Goal: Information Seeking & Learning: Learn about a topic

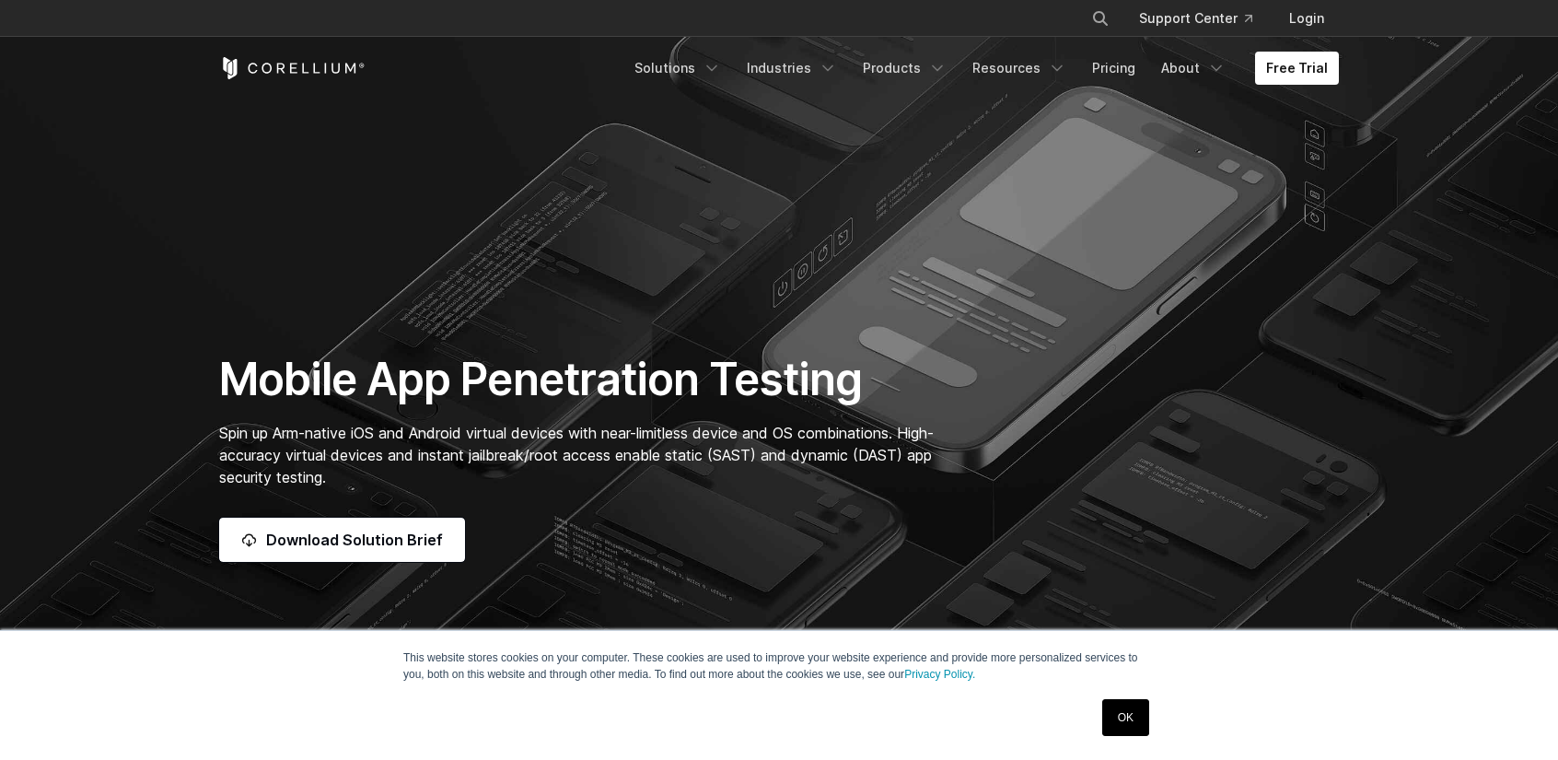
click at [468, 352] on div "Mobile App Penetration Testing Spin up Arm-native iOS and Android virtual devic…" at bounding box center [586, 457] width 771 height 210
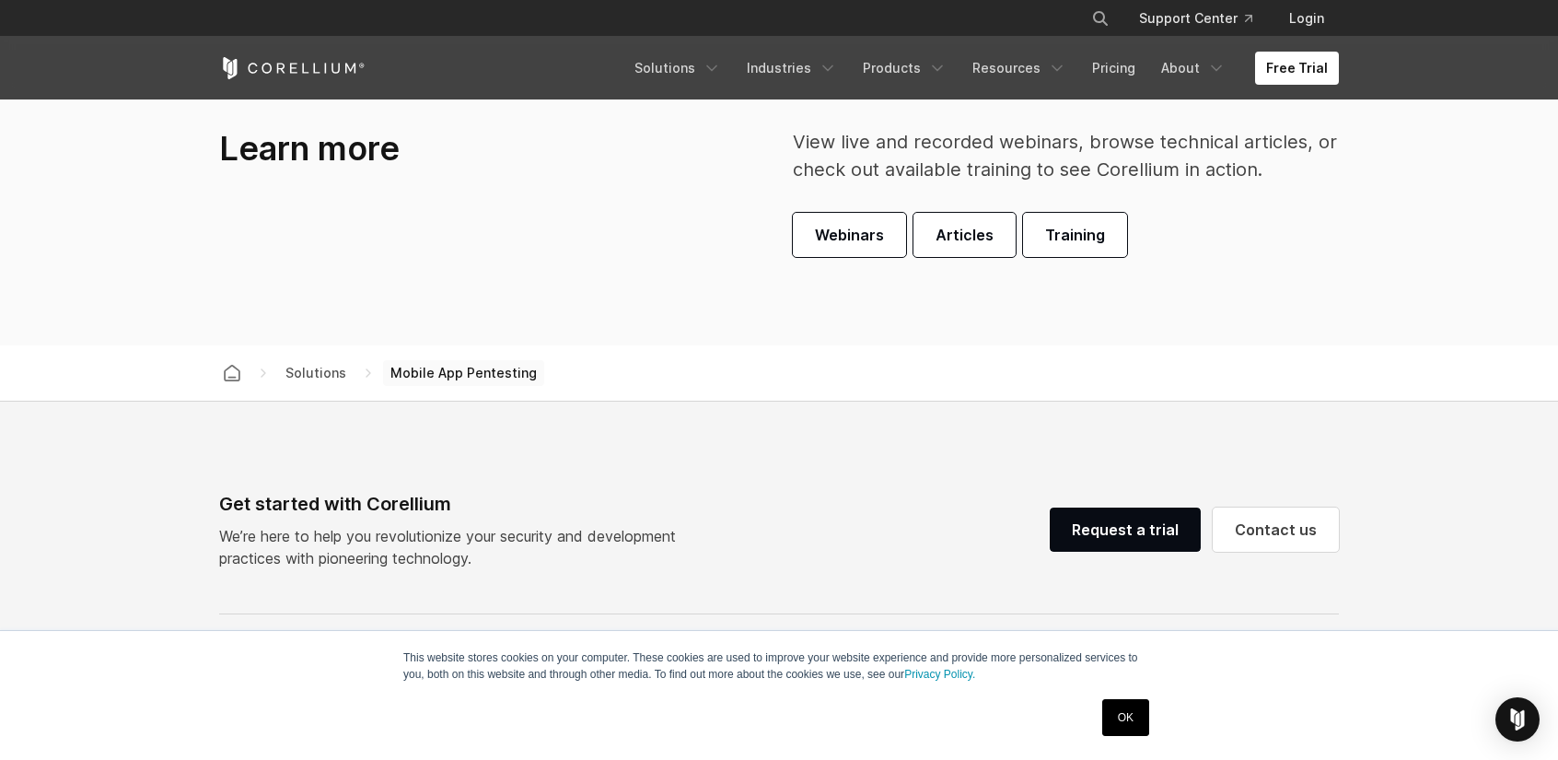
scroll to position [5825, 0]
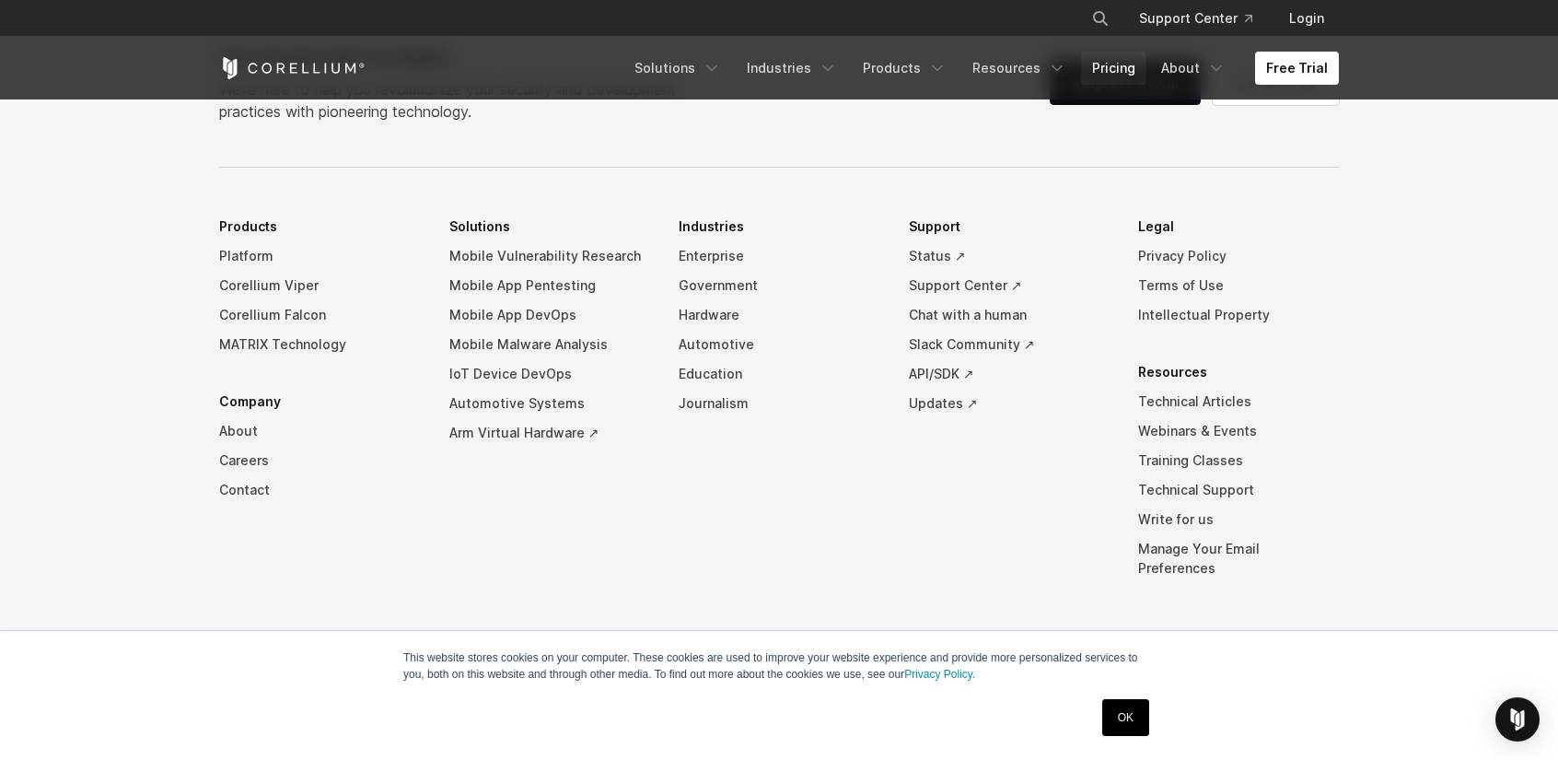
click at [1129, 69] on link "Pricing" at bounding box center [1113, 68] width 65 height 33
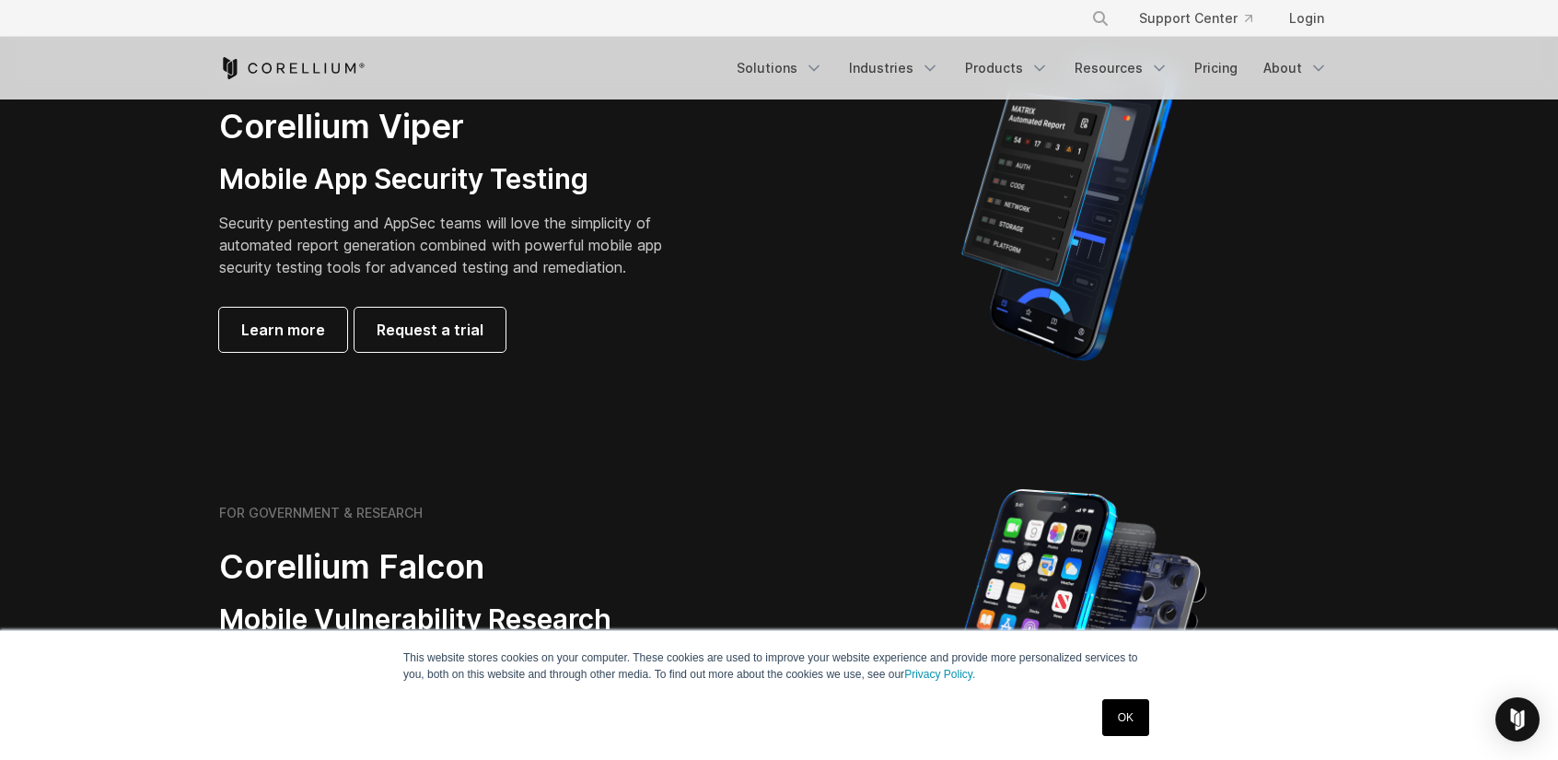
click at [1114, 708] on link "OK" at bounding box center [1125, 717] width 47 height 37
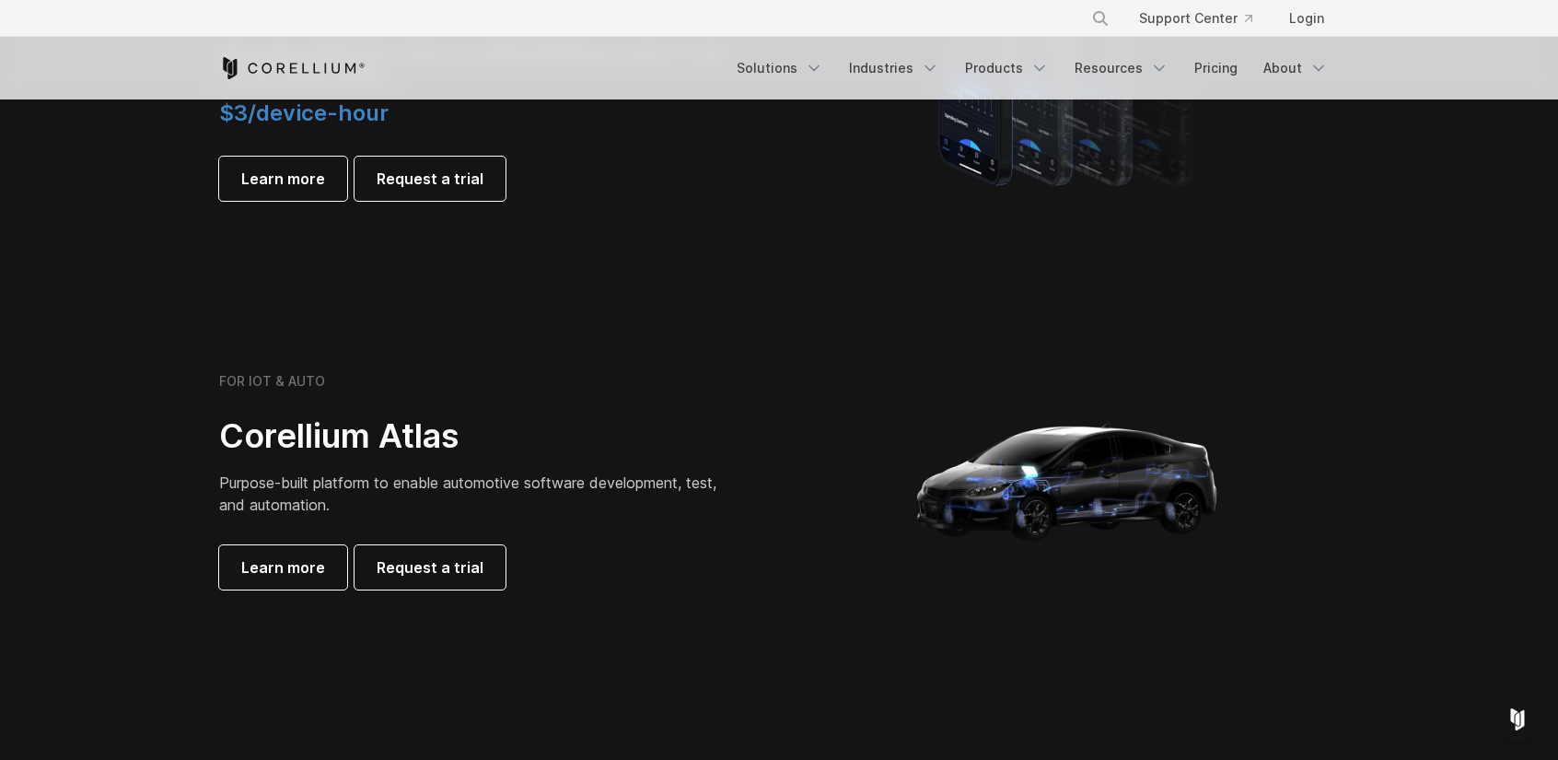
scroll to position [1519, 0]
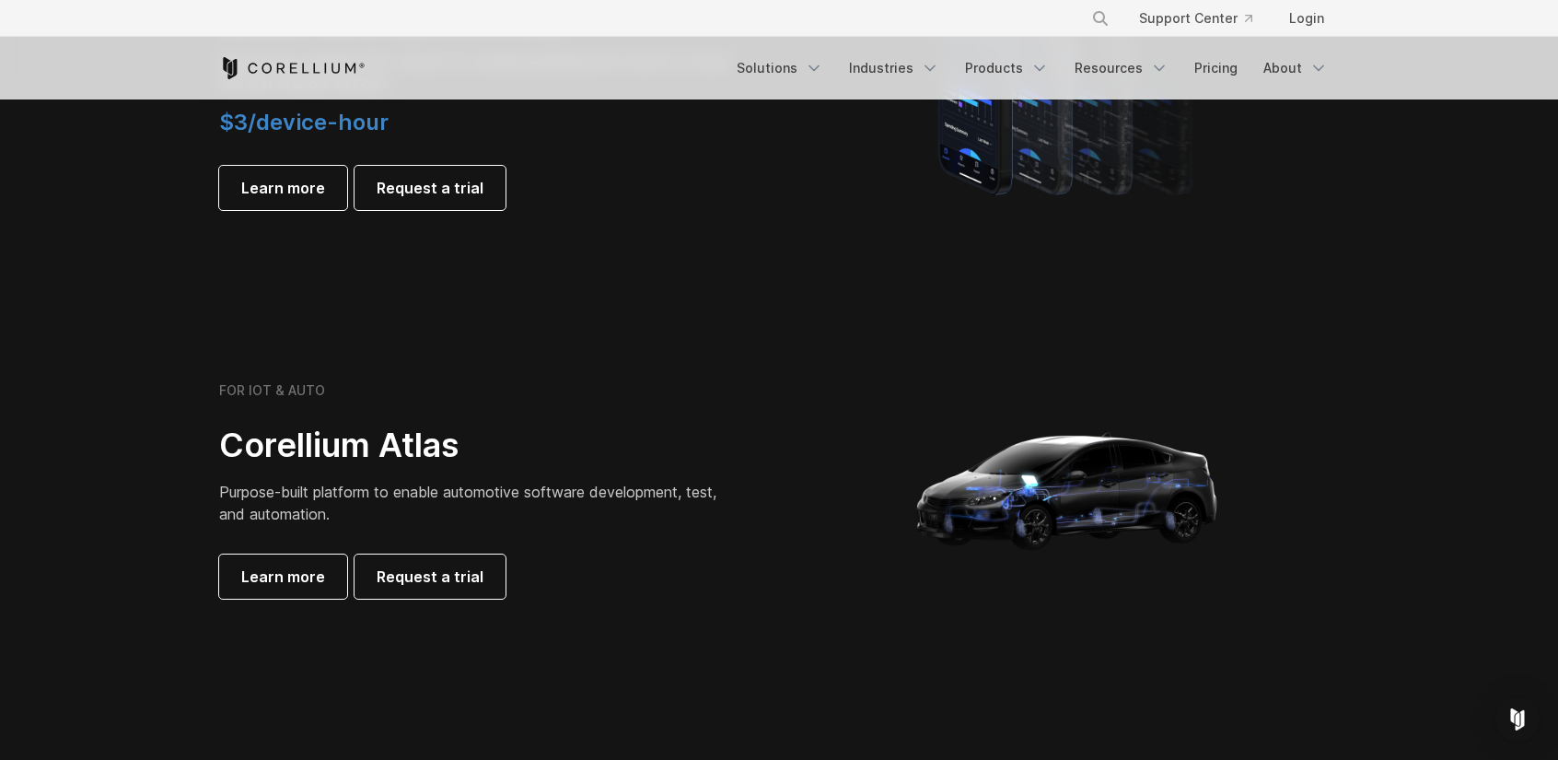
click at [452, 493] on span "Purpose-built platform to enable automotive software development, test, and aut…" at bounding box center [467, 503] width 497 height 41
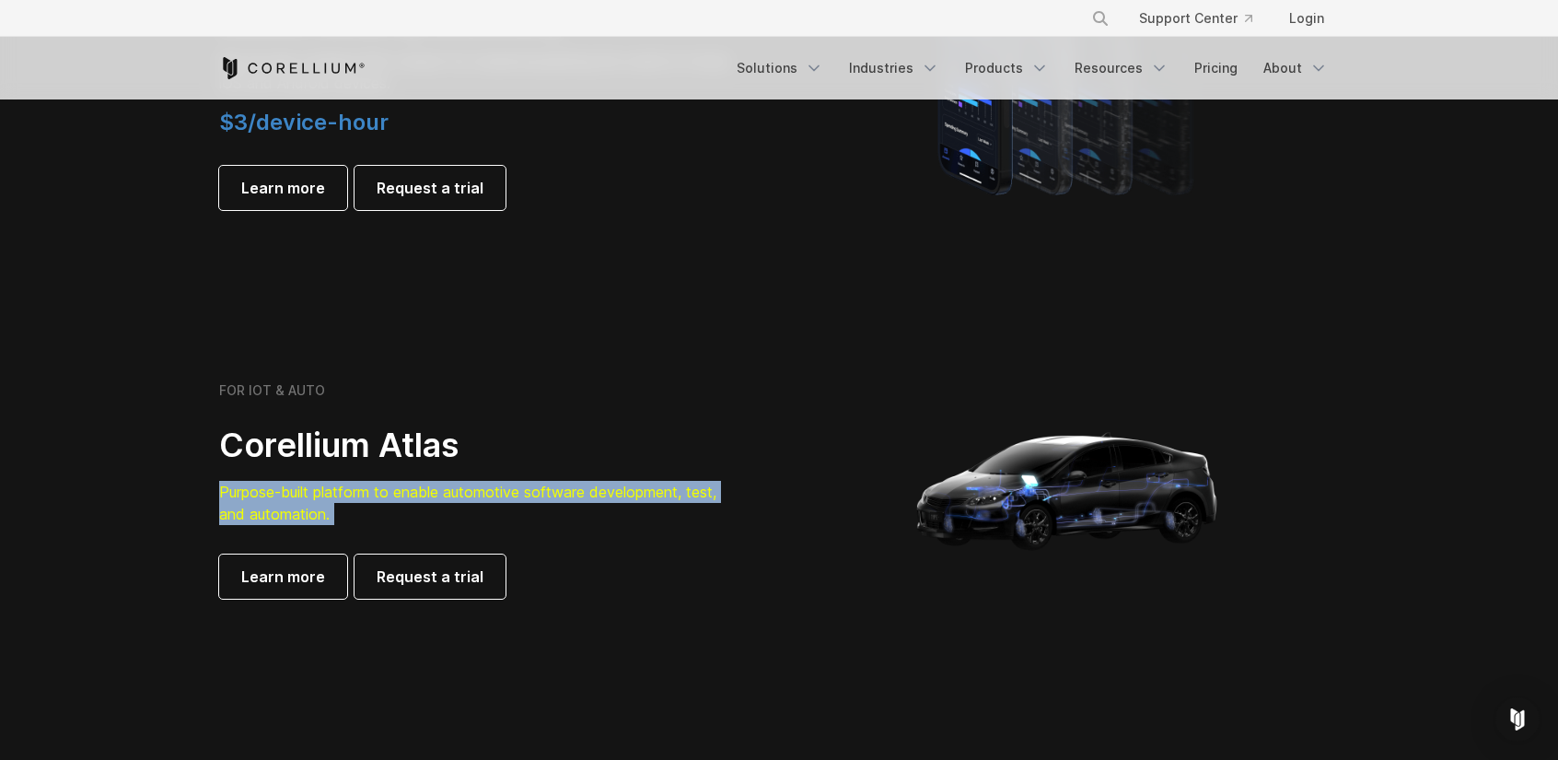
click at [452, 493] on span "Purpose-built platform to enable automotive software development, test, and aut…" at bounding box center [467, 503] width 497 height 41
click at [430, 491] on span "Purpose-built platform to enable automotive software development, test, and aut…" at bounding box center [467, 503] width 497 height 41
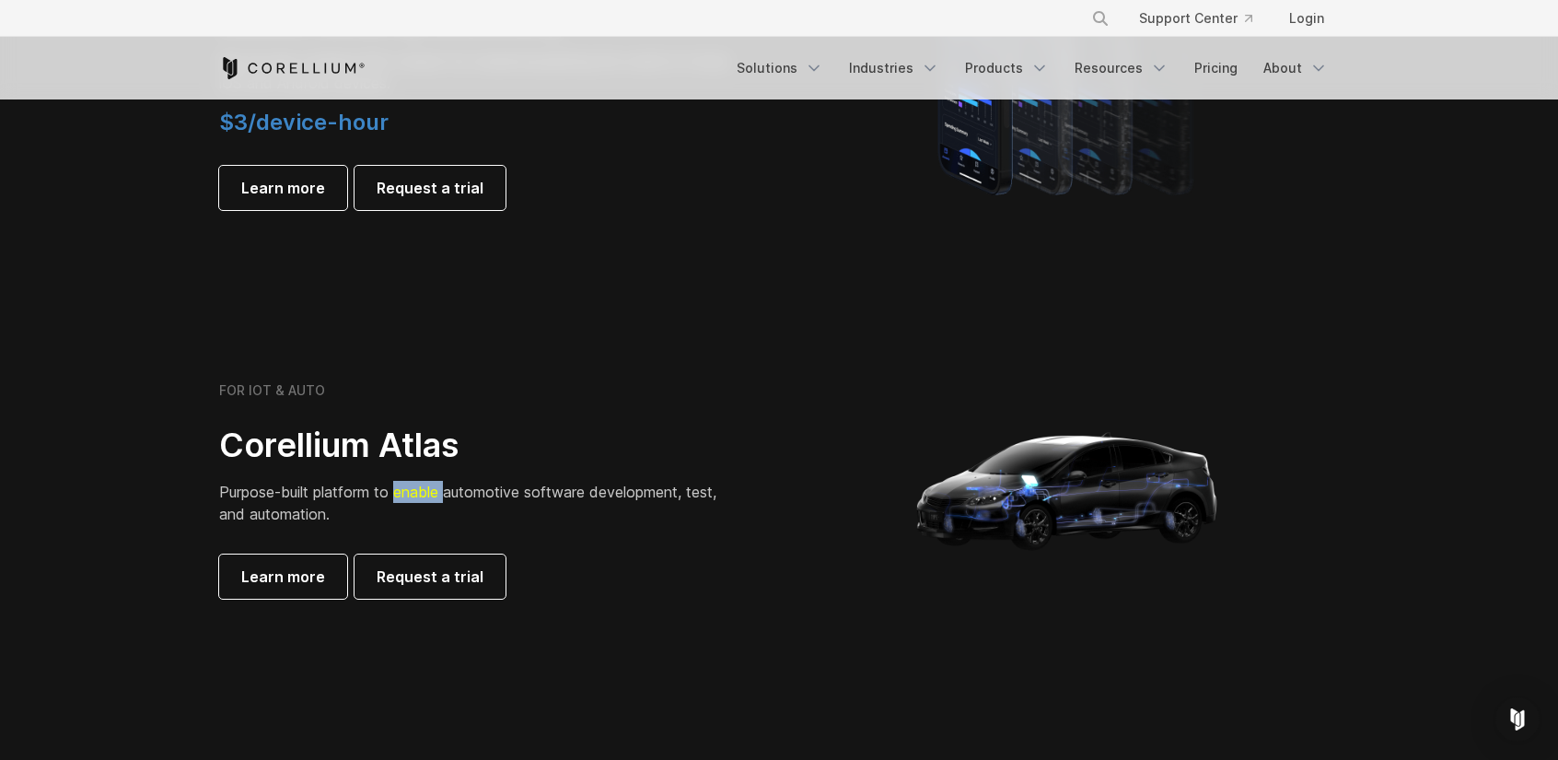
click at [430, 491] on span "Purpose-built platform to enable automotive software development, test, and aut…" at bounding box center [467, 503] width 497 height 41
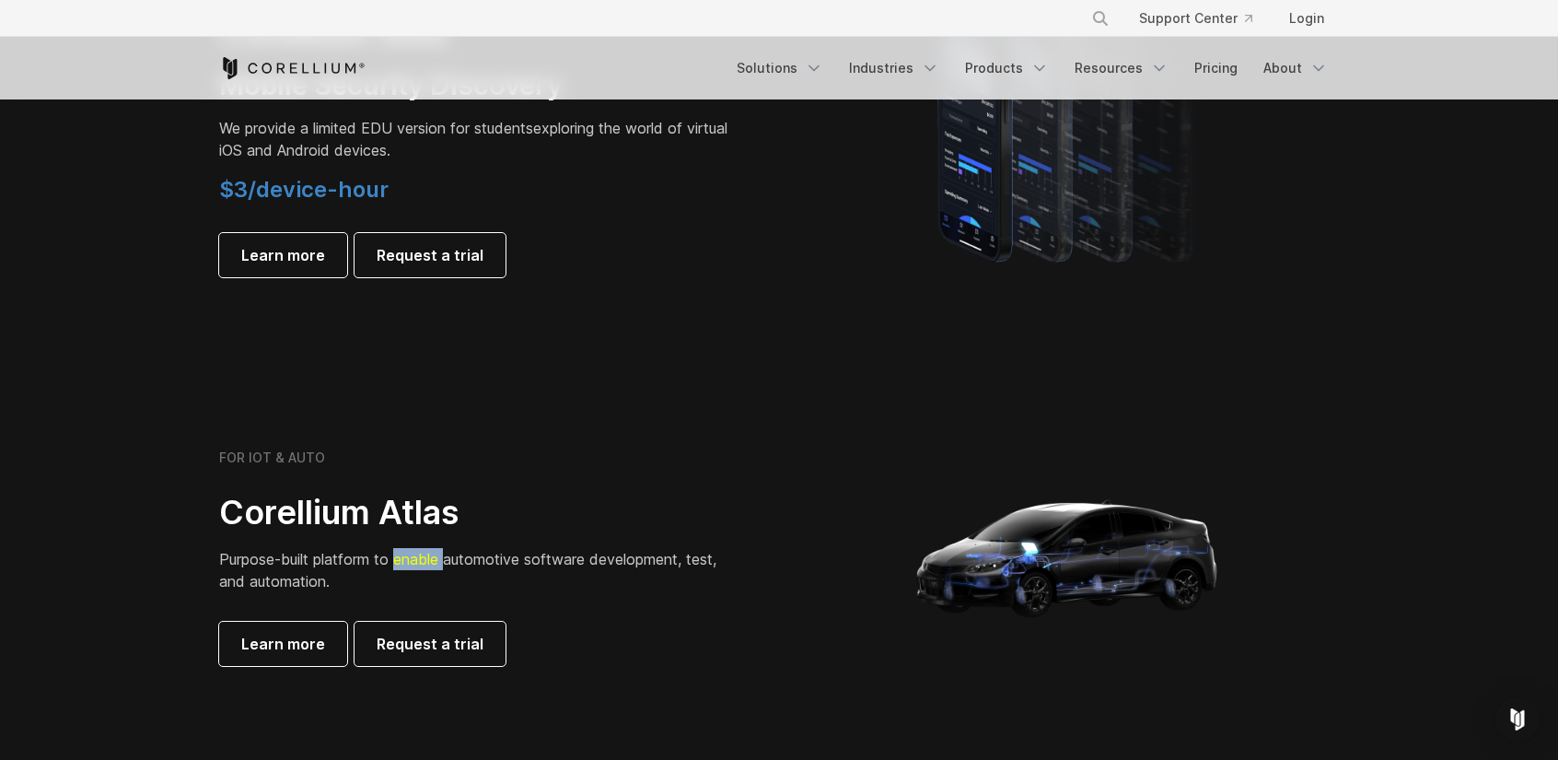
scroll to position [1464, 0]
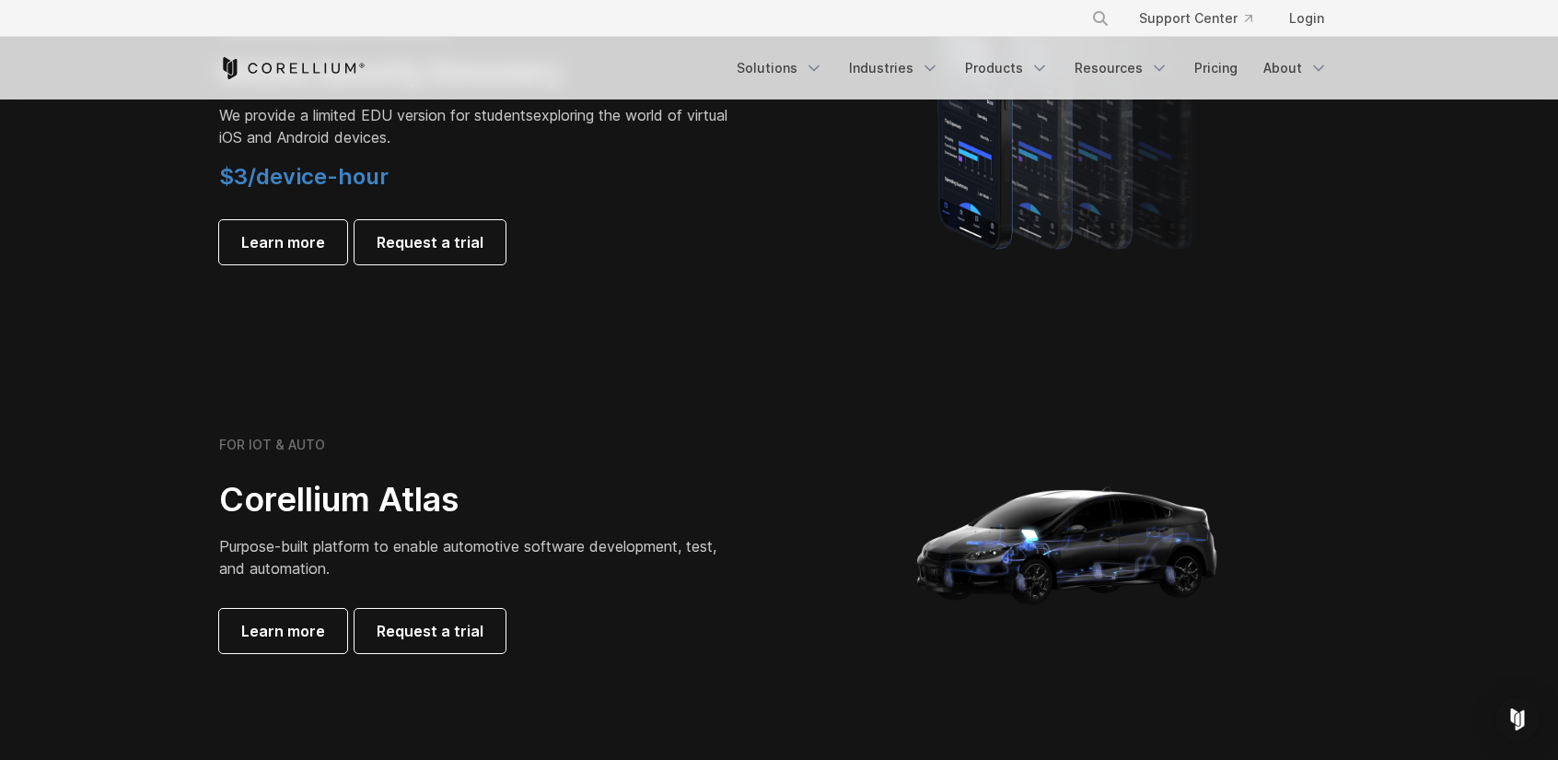
click at [503, 540] on span "Purpose-built platform to enable automotive software development, test, and aut…" at bounding box center [467, 557] width 497 height 41
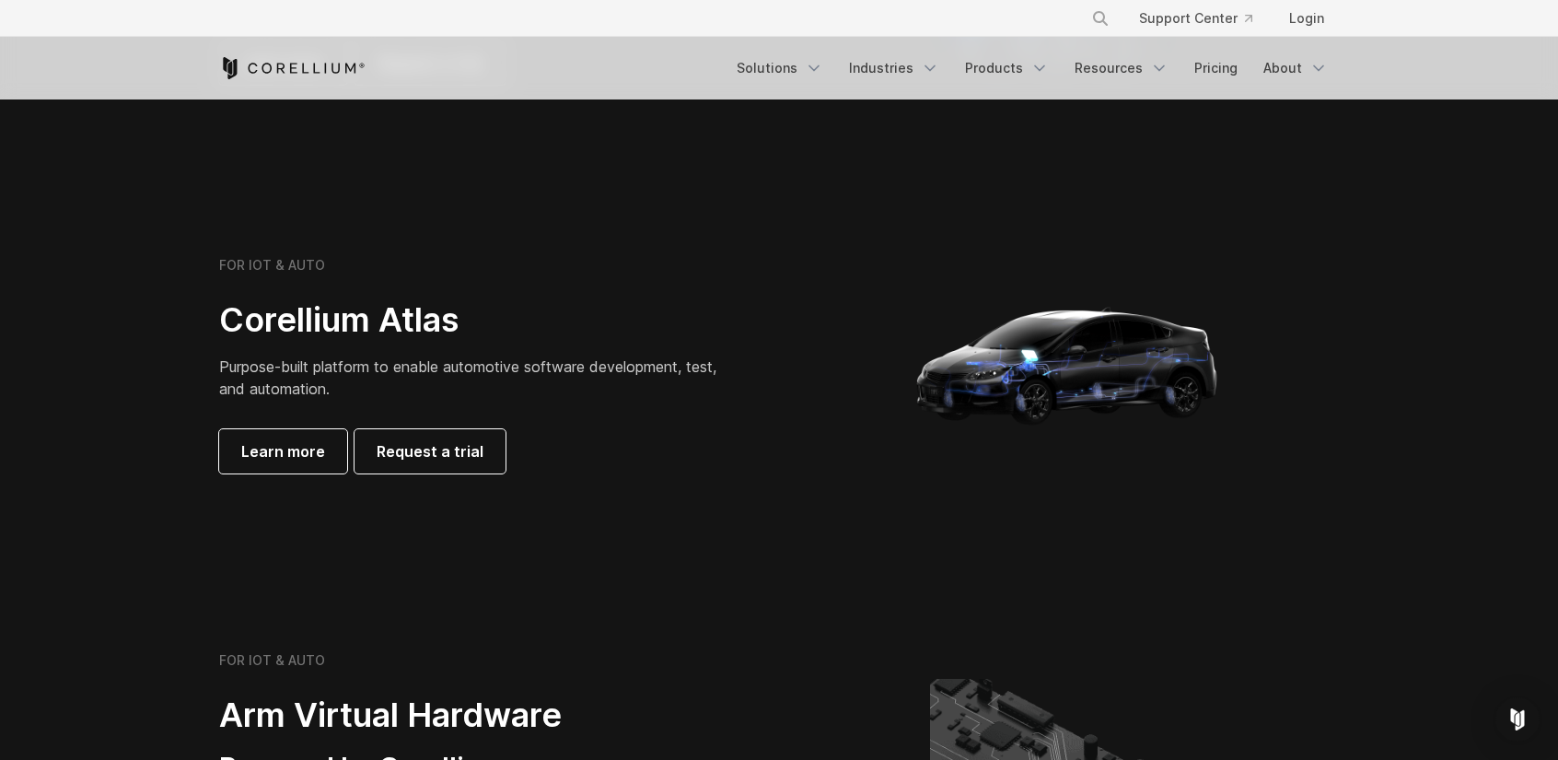
click at [499, 565] on section "FOR IOT & AUTO Corellium Atlas Purpose-built platform to enable automotive soft…" at bounding box center [779, 372] width 1558 height 442
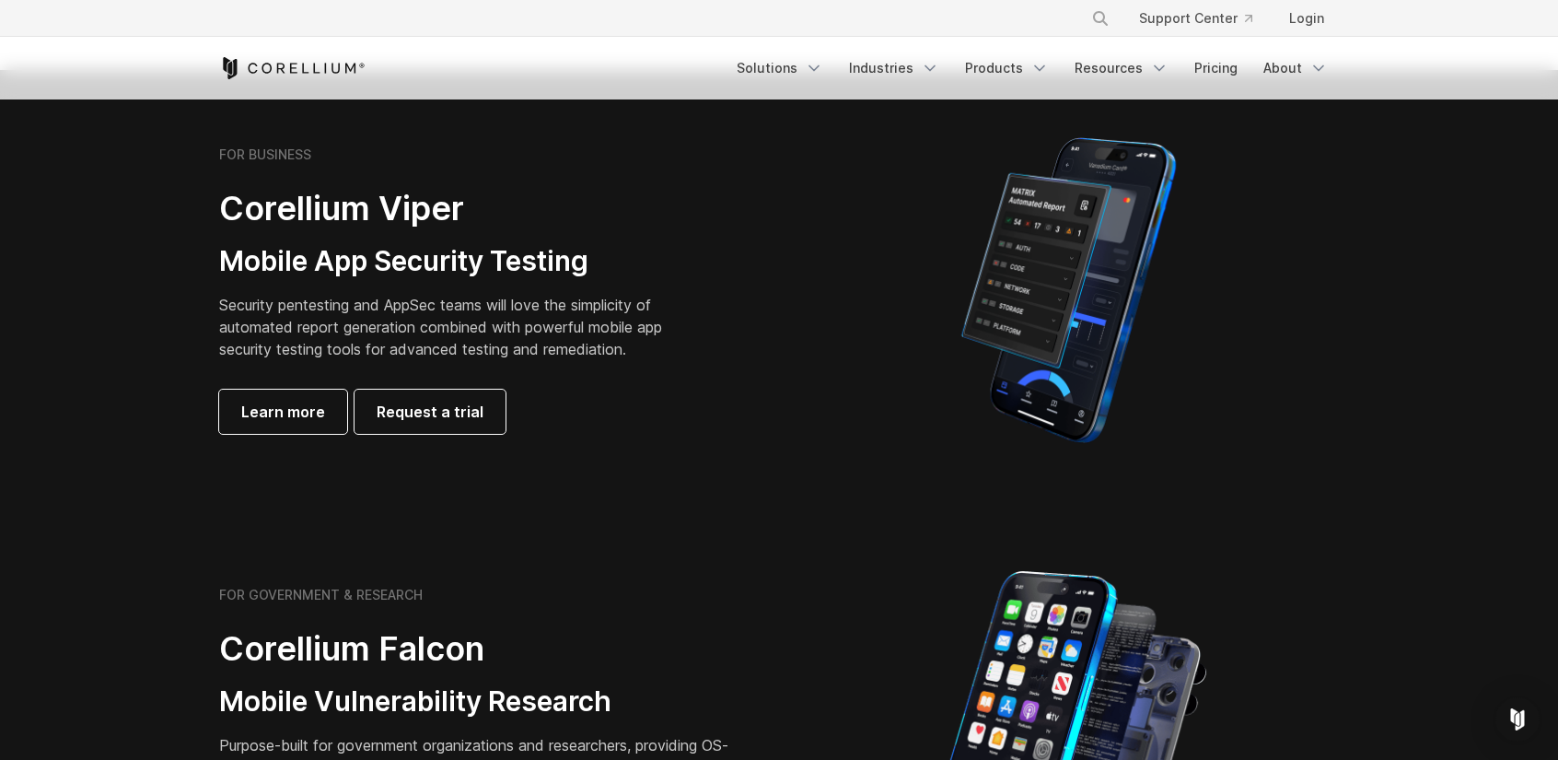
scroll to position [0, 0]
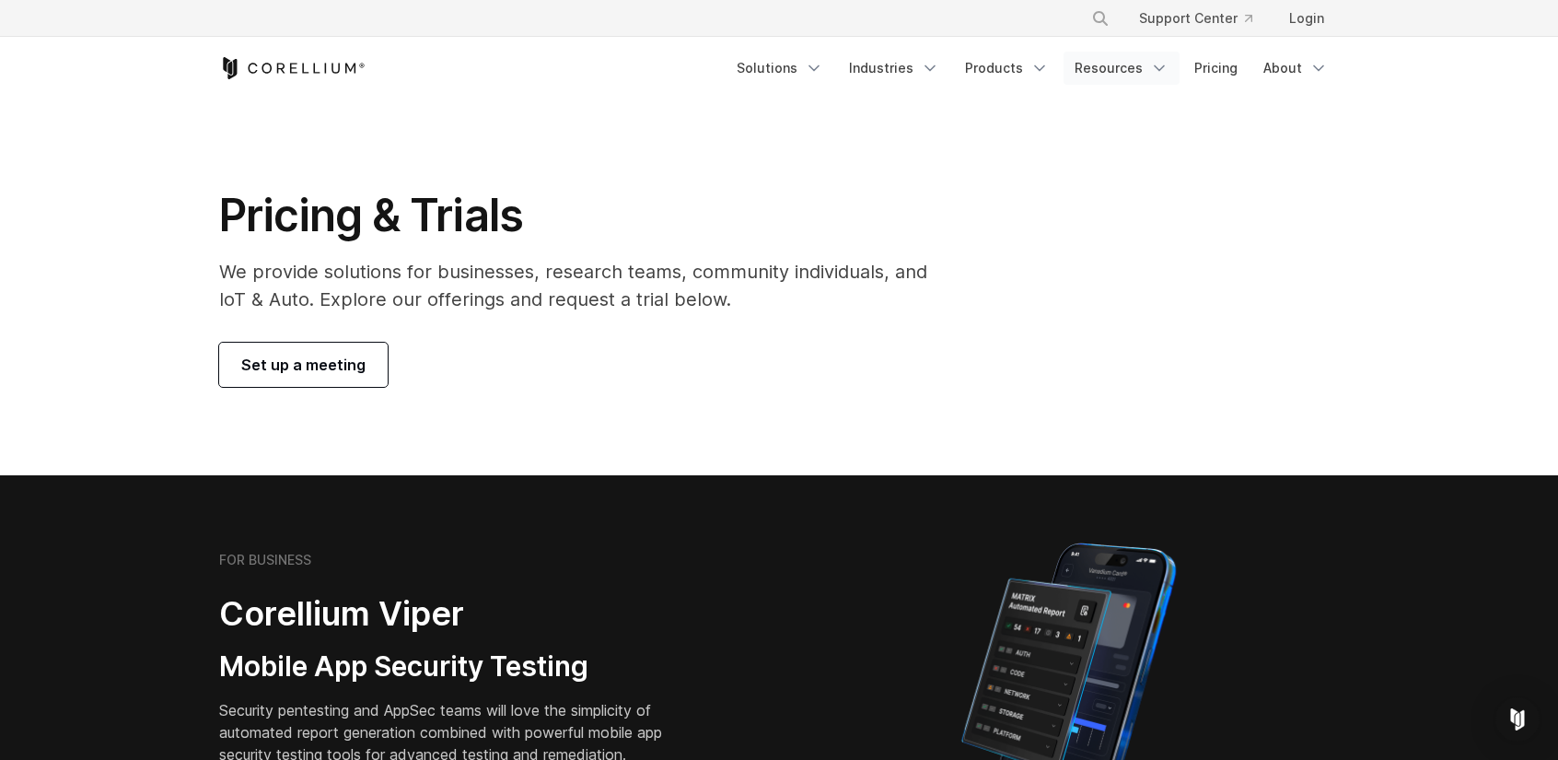
click at [1140, 70] on link "Resources" at bounding box center [1122, 68] width 116 height 33
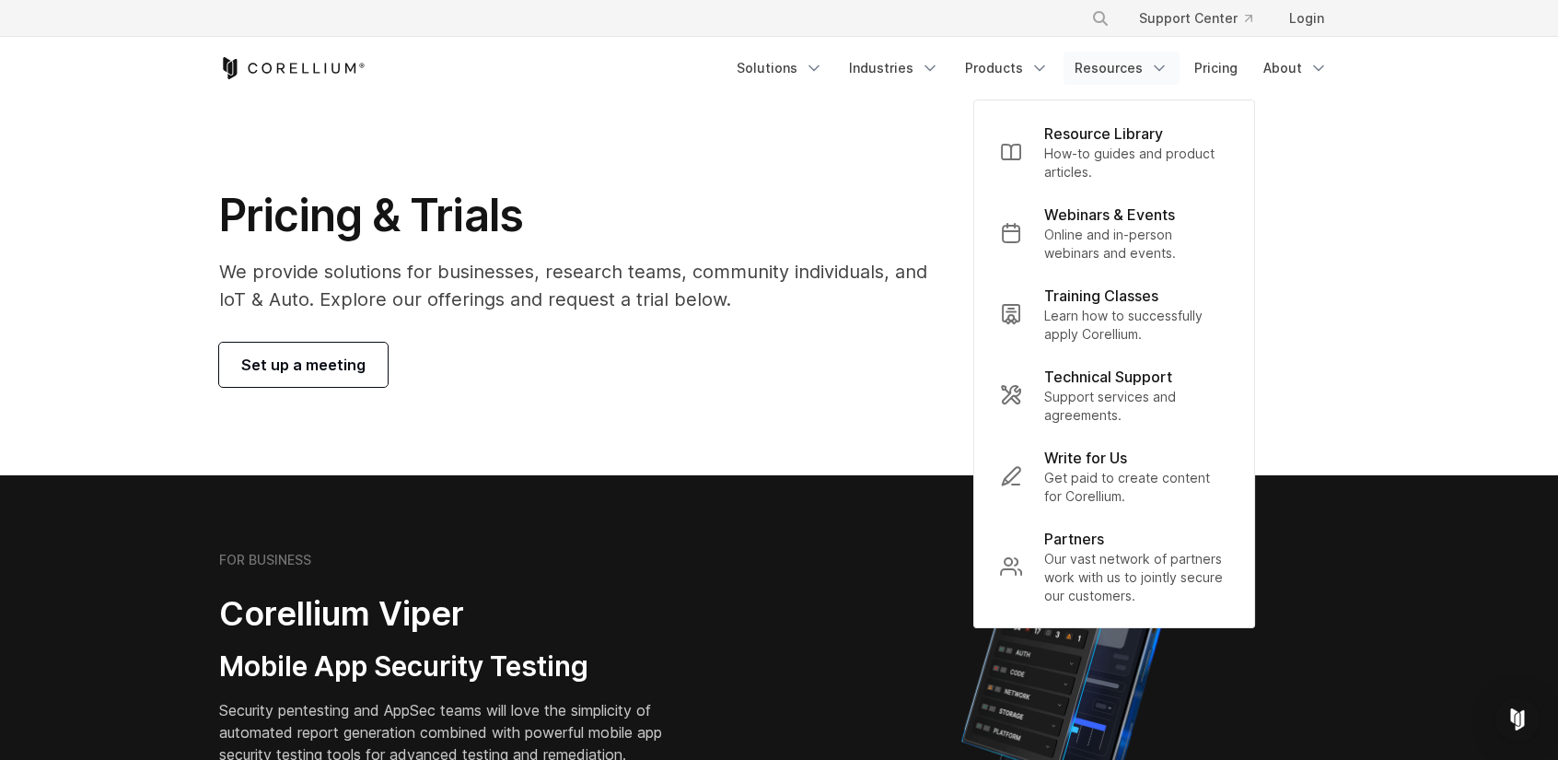
click at [1280, 325] on div "Pricing & Trials We provide solutions for businesses, research teams, community…" at bounding box center [779, 287] width 1157 height 199
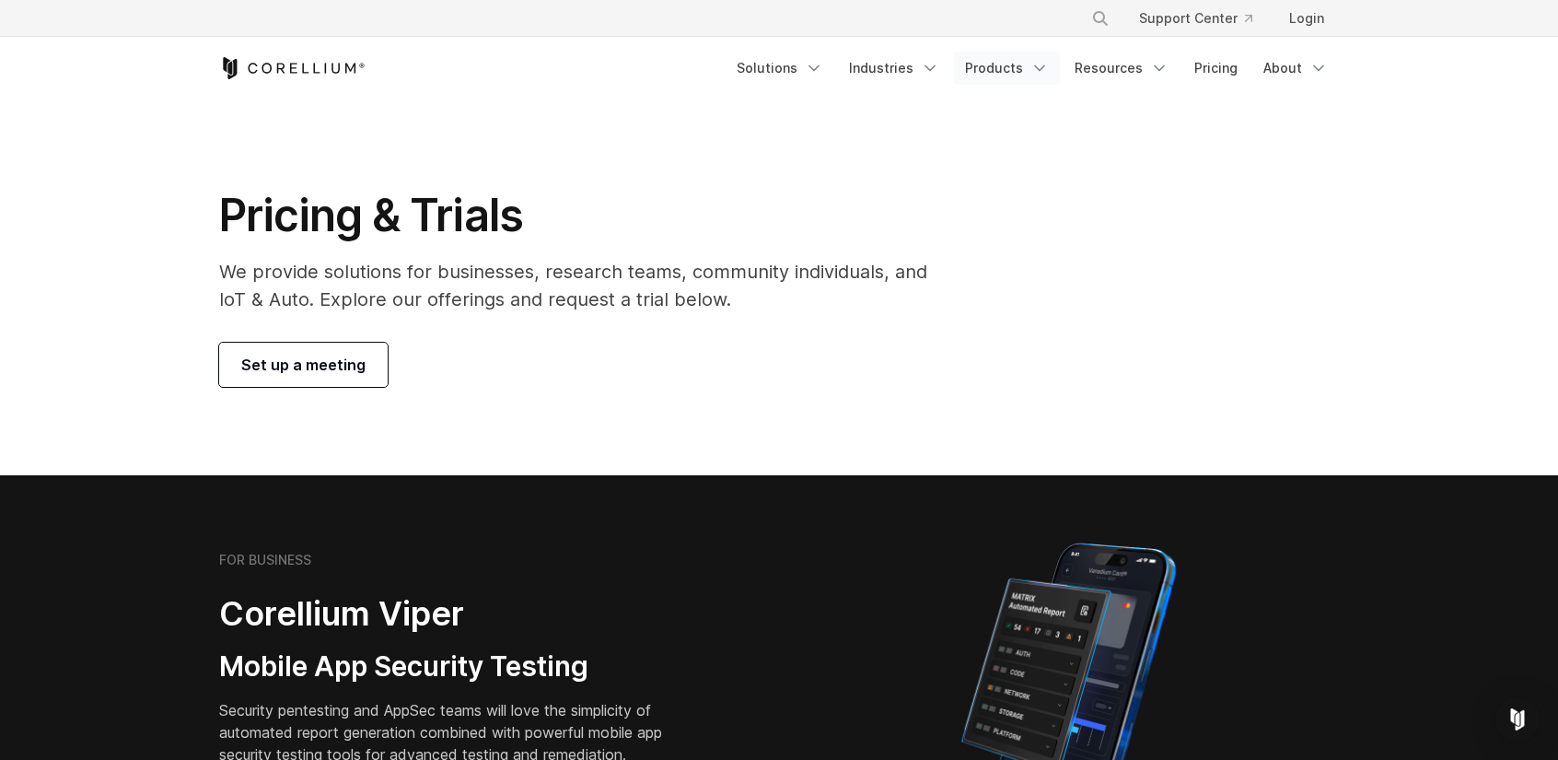
click at [1034, 75] on link "Products" at bounding box center [1007, 68] width 106 height 33
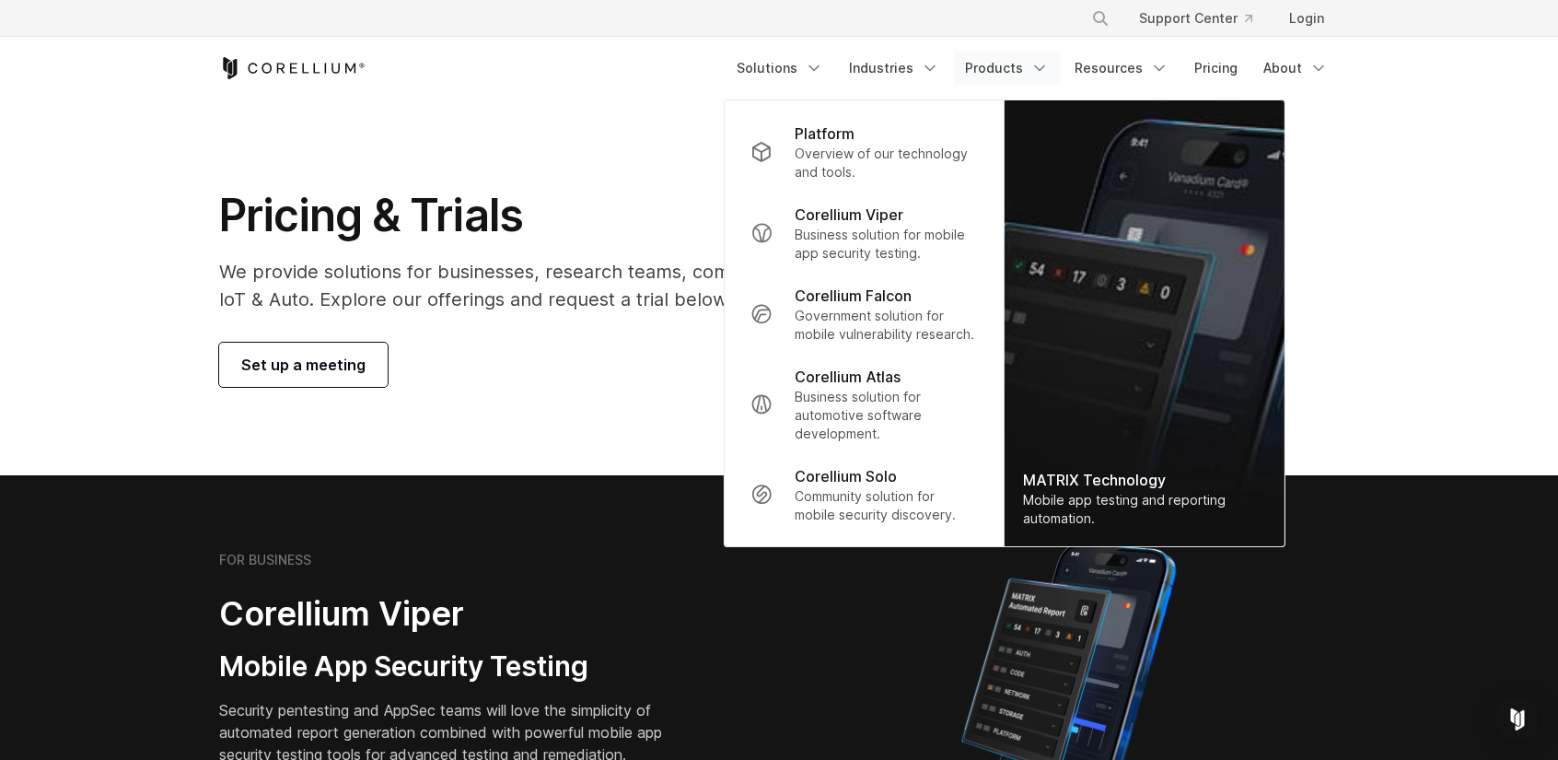
click at [1477, 369] on section "Pricing & Trials We provide solutions for businesses, research teams, community…" at bounding box center [779, 287] width 1558 height 376
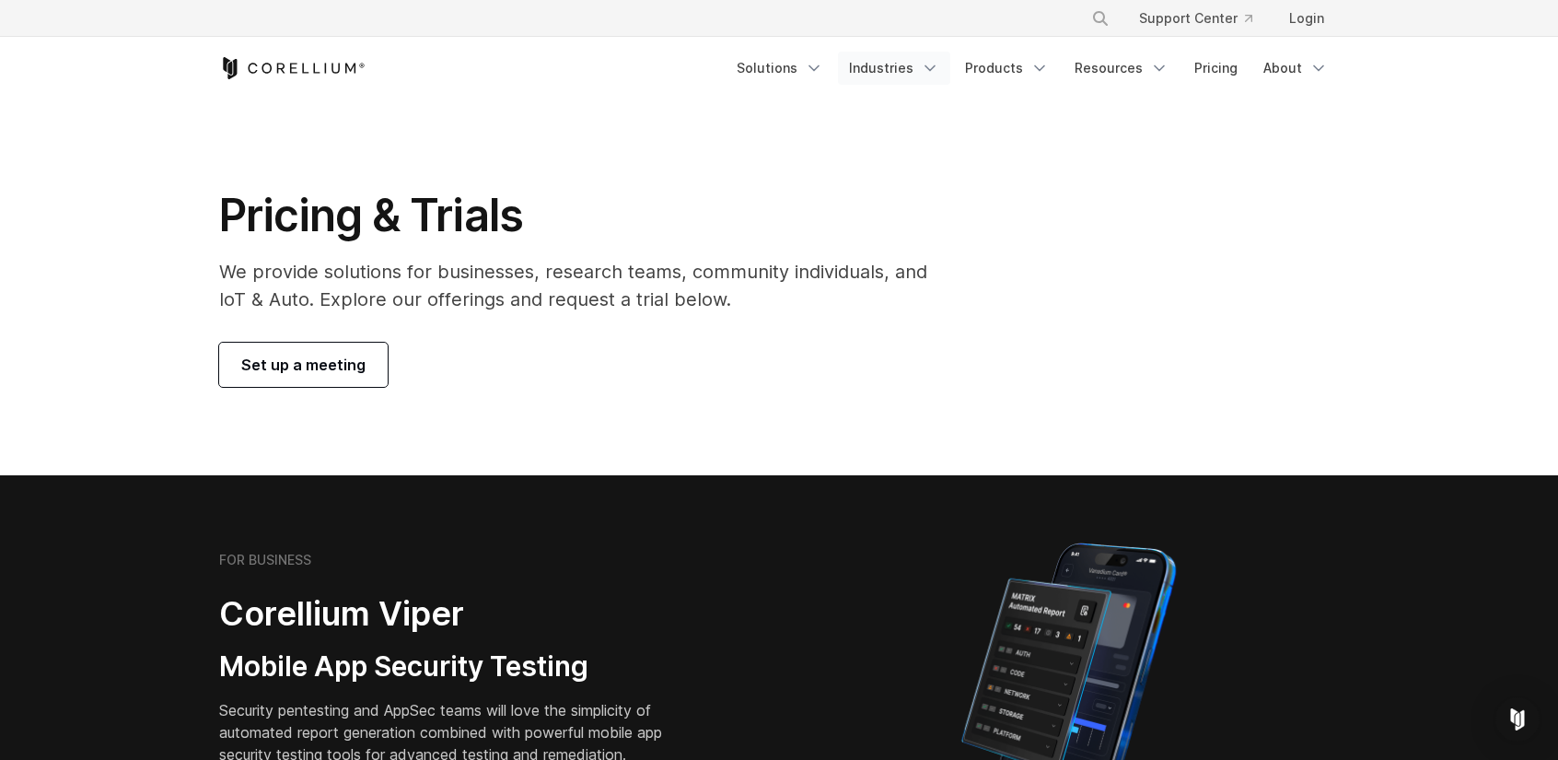
click at [900, 56] on link "Industries" at bounding box center [894, 68] width 112 height 33
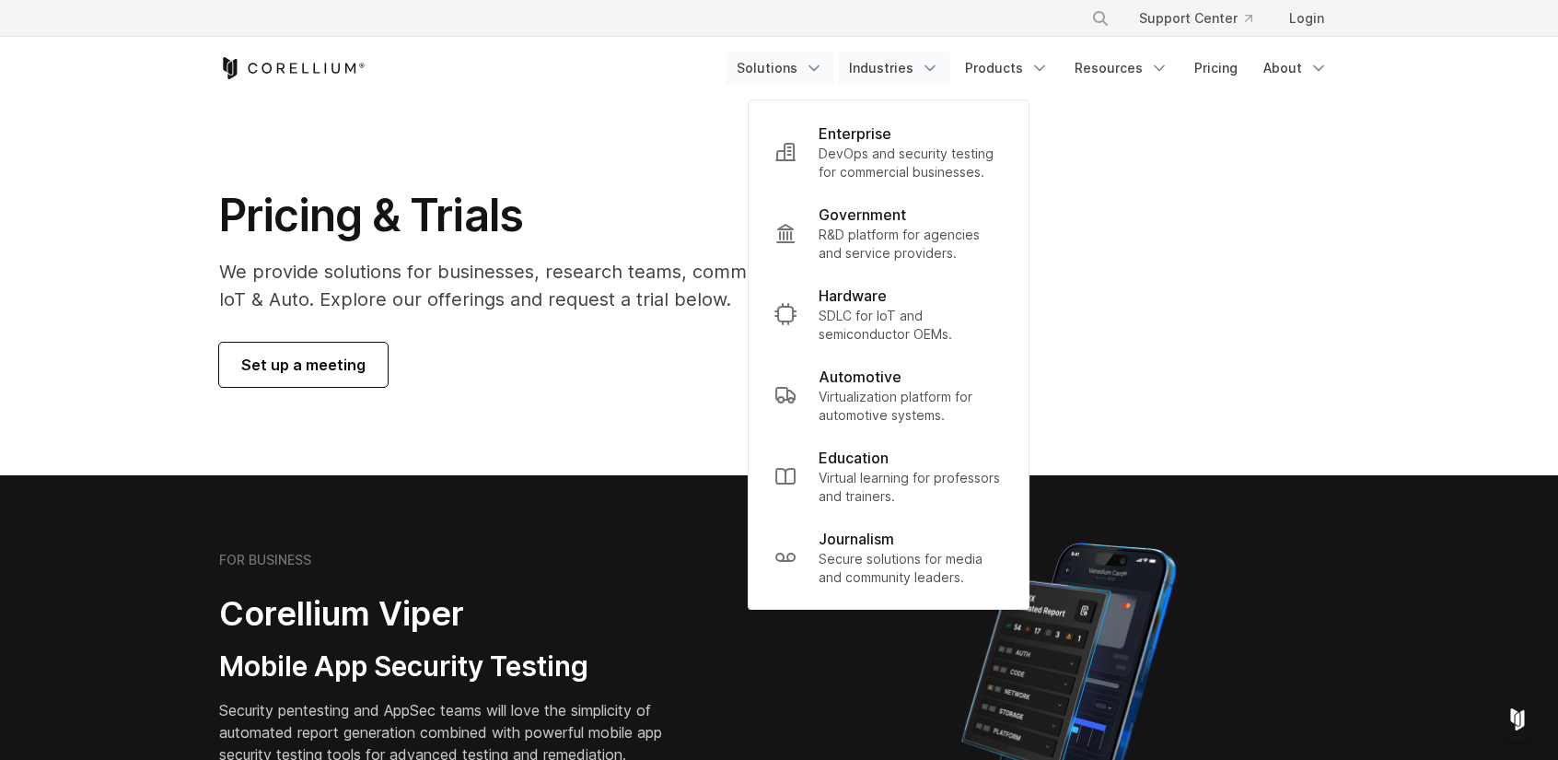
click at [798, 73] on link "Solutions" at bounding box center [780, 68] width 109 height 33
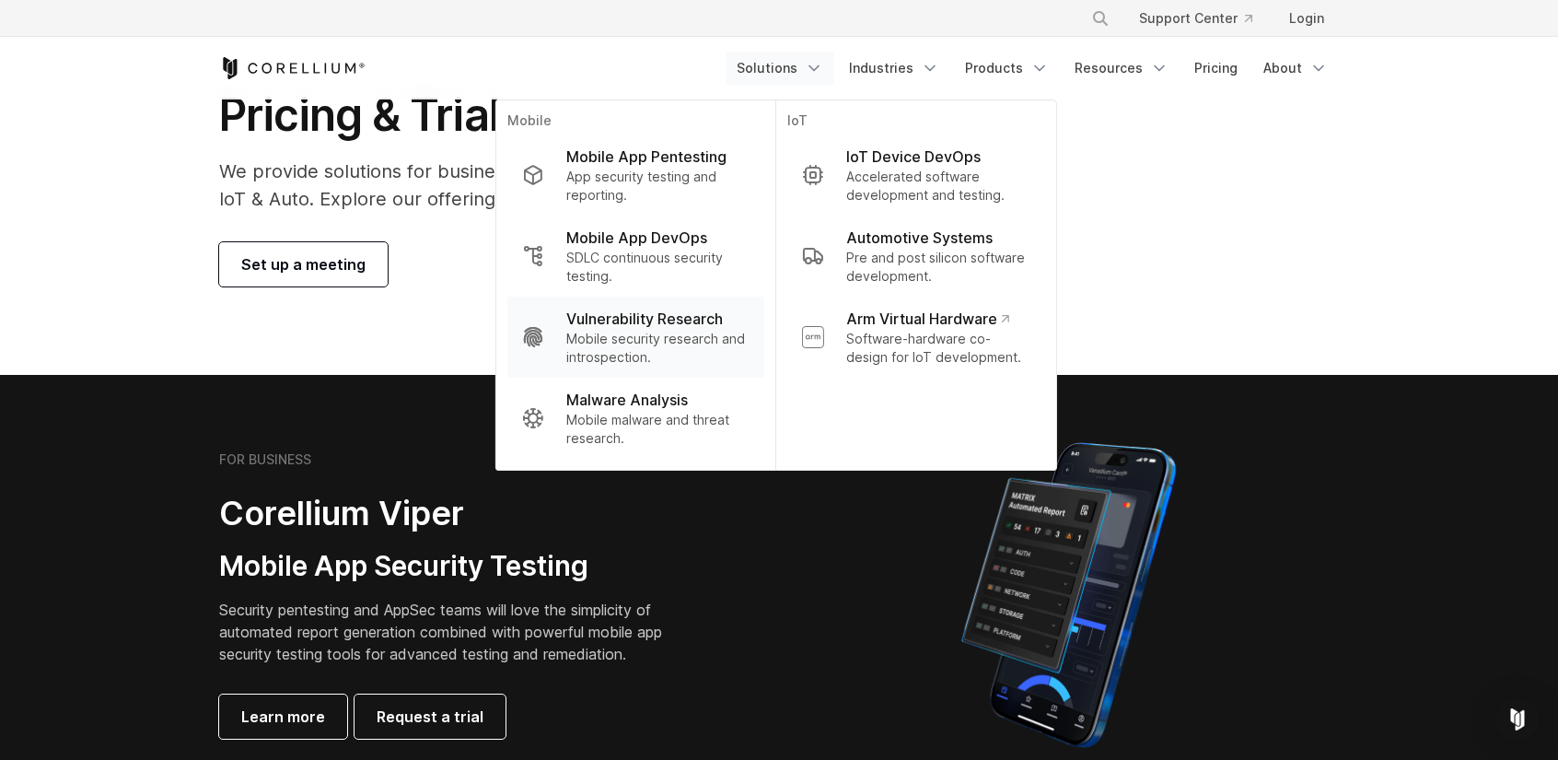
scroll to position [106, 0]
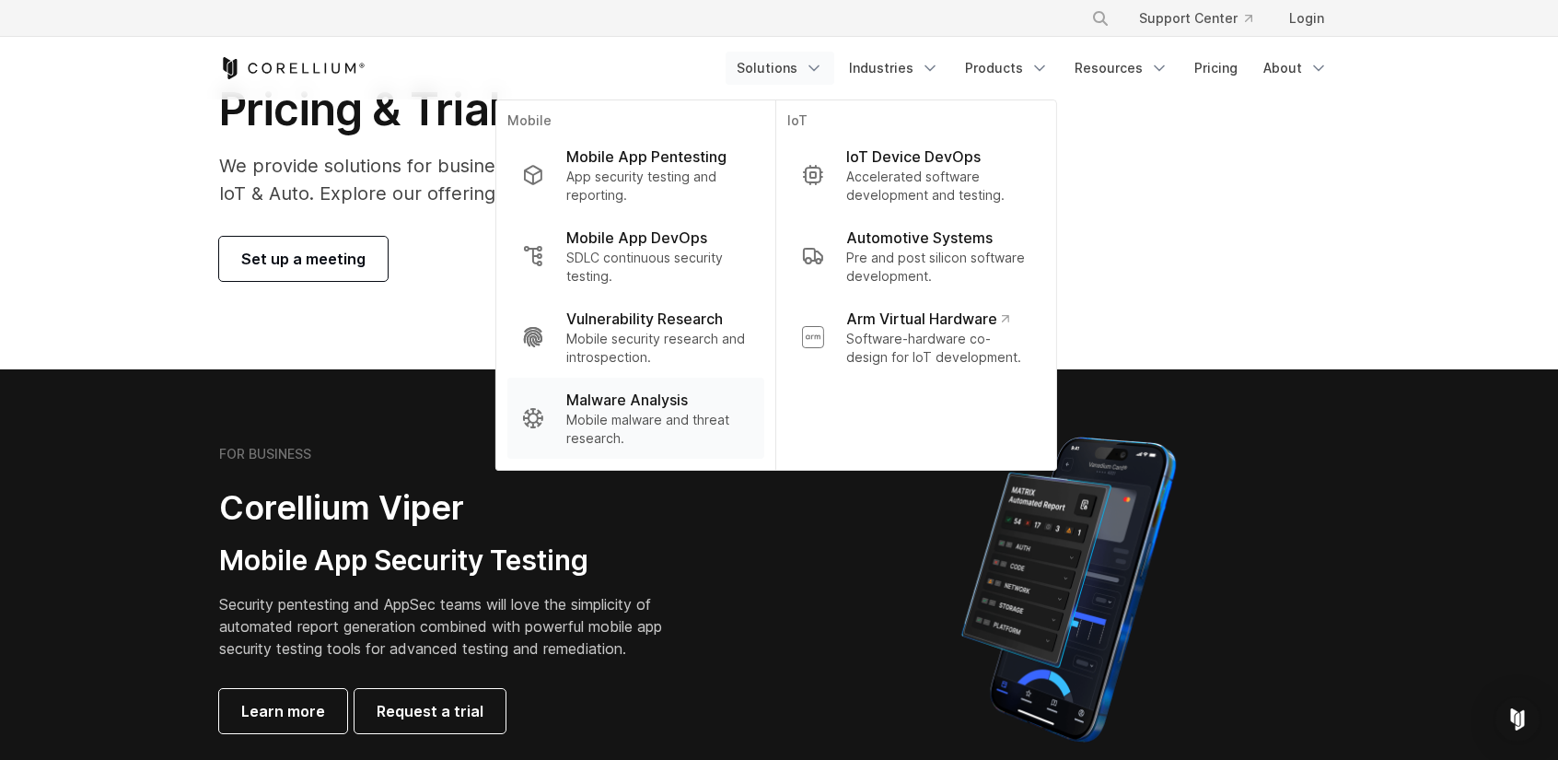
click at [670, 422] on p "Mobile malware and threat research." at bounding box center [657, 429] width 183 height 37
